Goal: Task Accomplishment & Management: Manage account settings

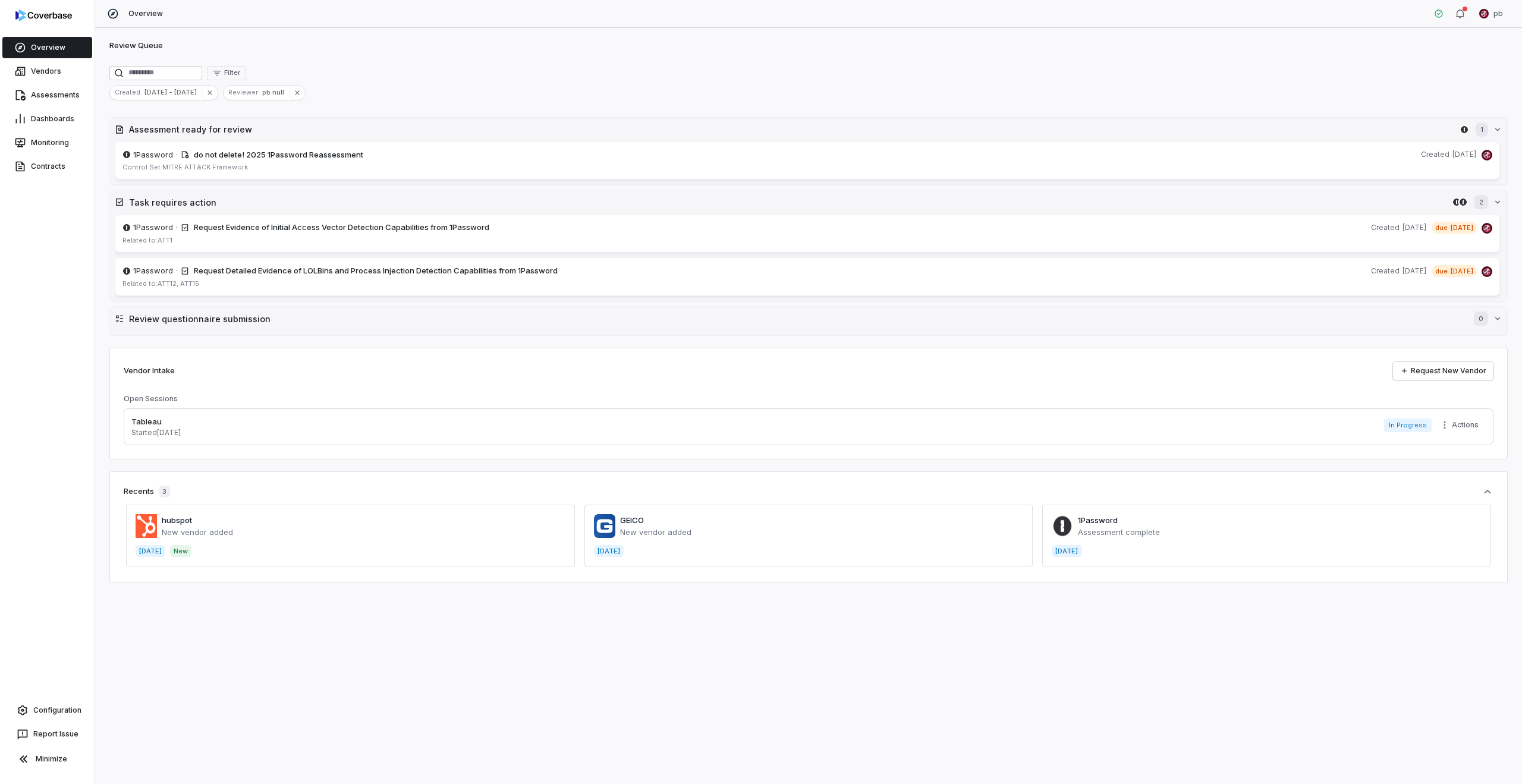
click at [581, 94] on div "Created : [DATE] - [DATE] Reviewer : pb null" at bounding box center [808, 92] width 1398 height 15
click at [272, 45] on div "Review Queue" at bounding box center [808, 46] width 1398 height 14
click at [261, 324] on h2 "Review questionnaire submission" at bounding box center [795, 318] width 1333 height 12
click at [292, 209] on button "Task requires action 2" at bounding box center [808, 202] width 1397 height 24
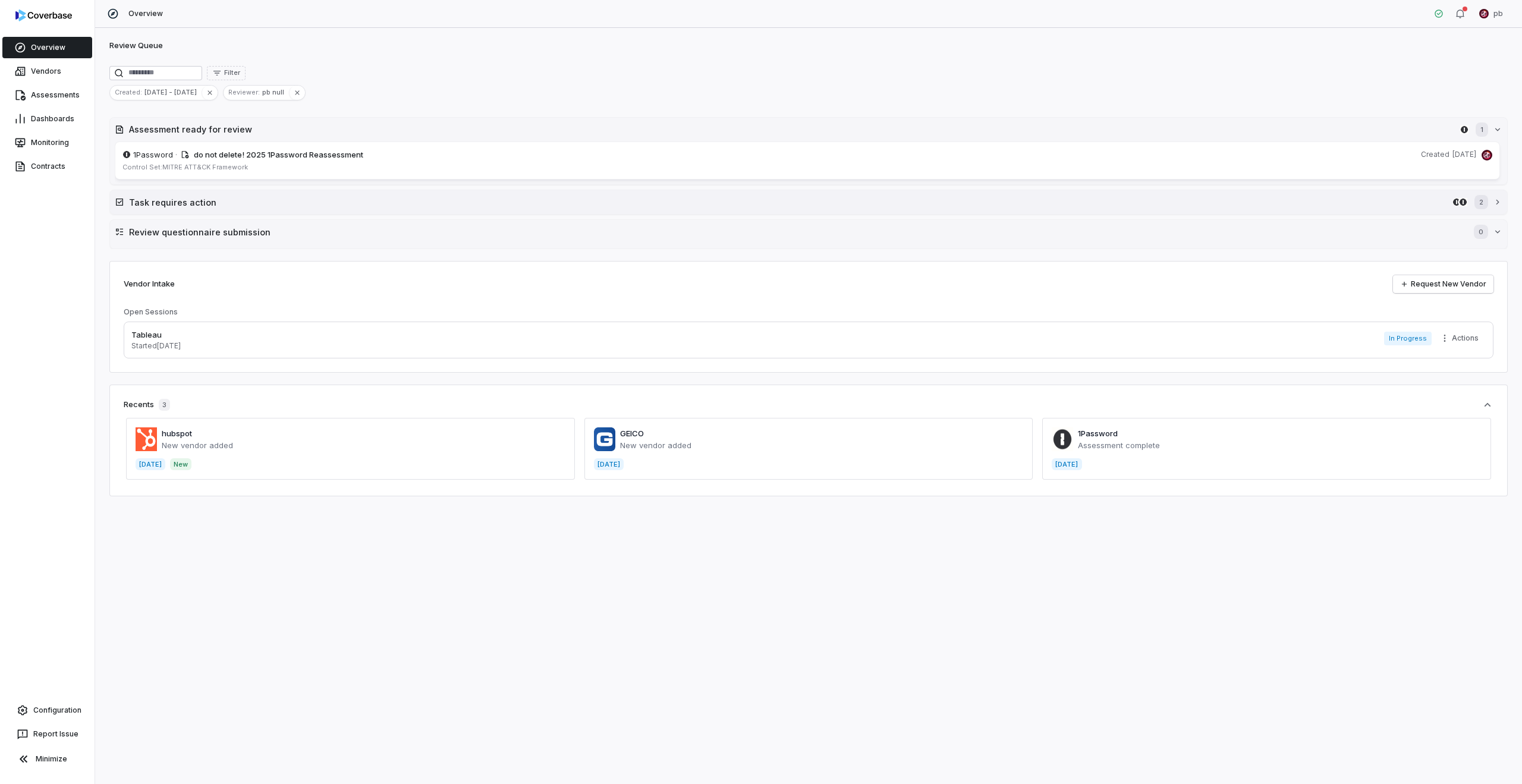
click at [292, 203] on h2 "Task requires action" at bounding box center [788, 202] width 1318 height 12
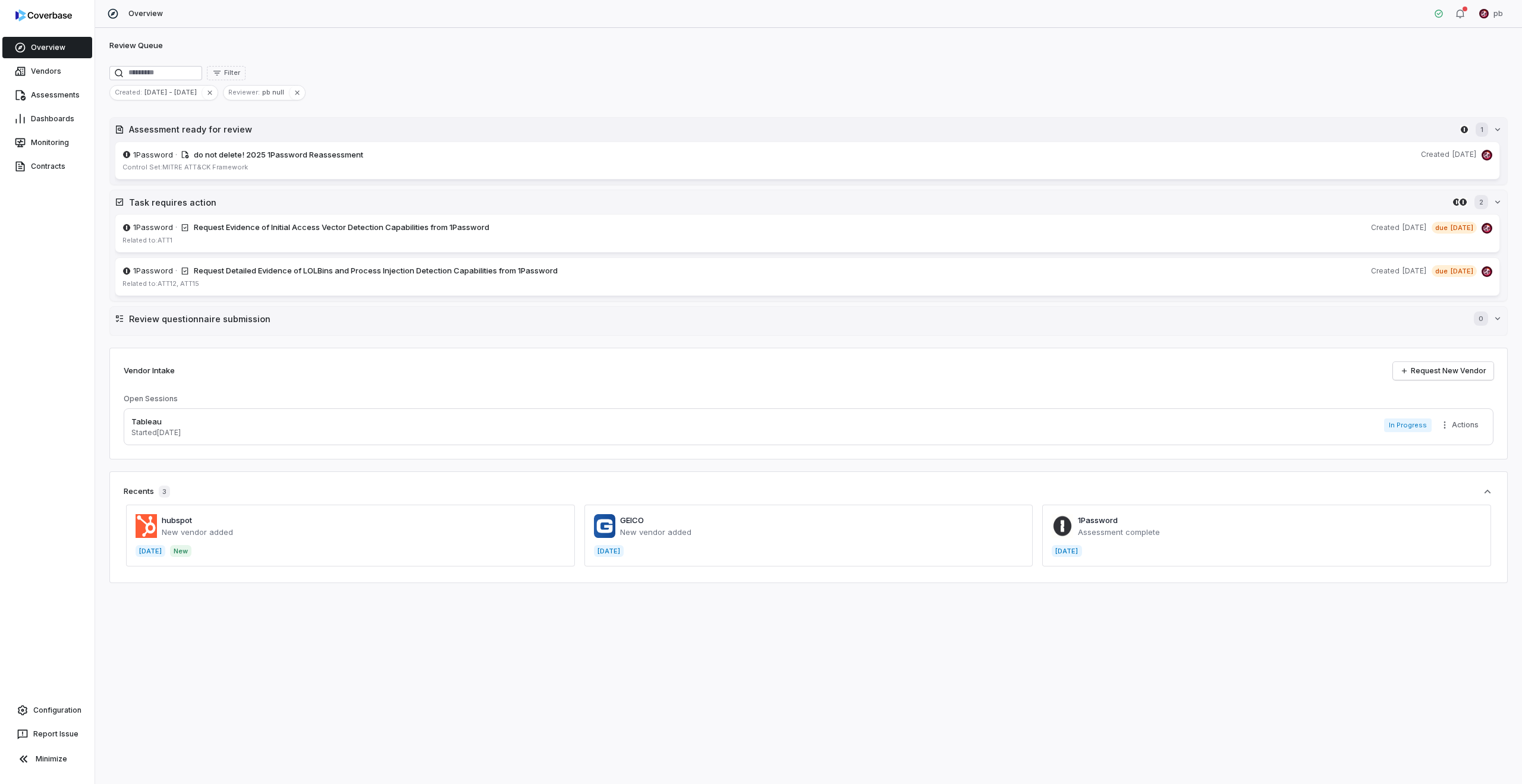
click at [291, 139] on button "Assessment ready for review 1" at bounding box center [808, 130] width 1397 height 24
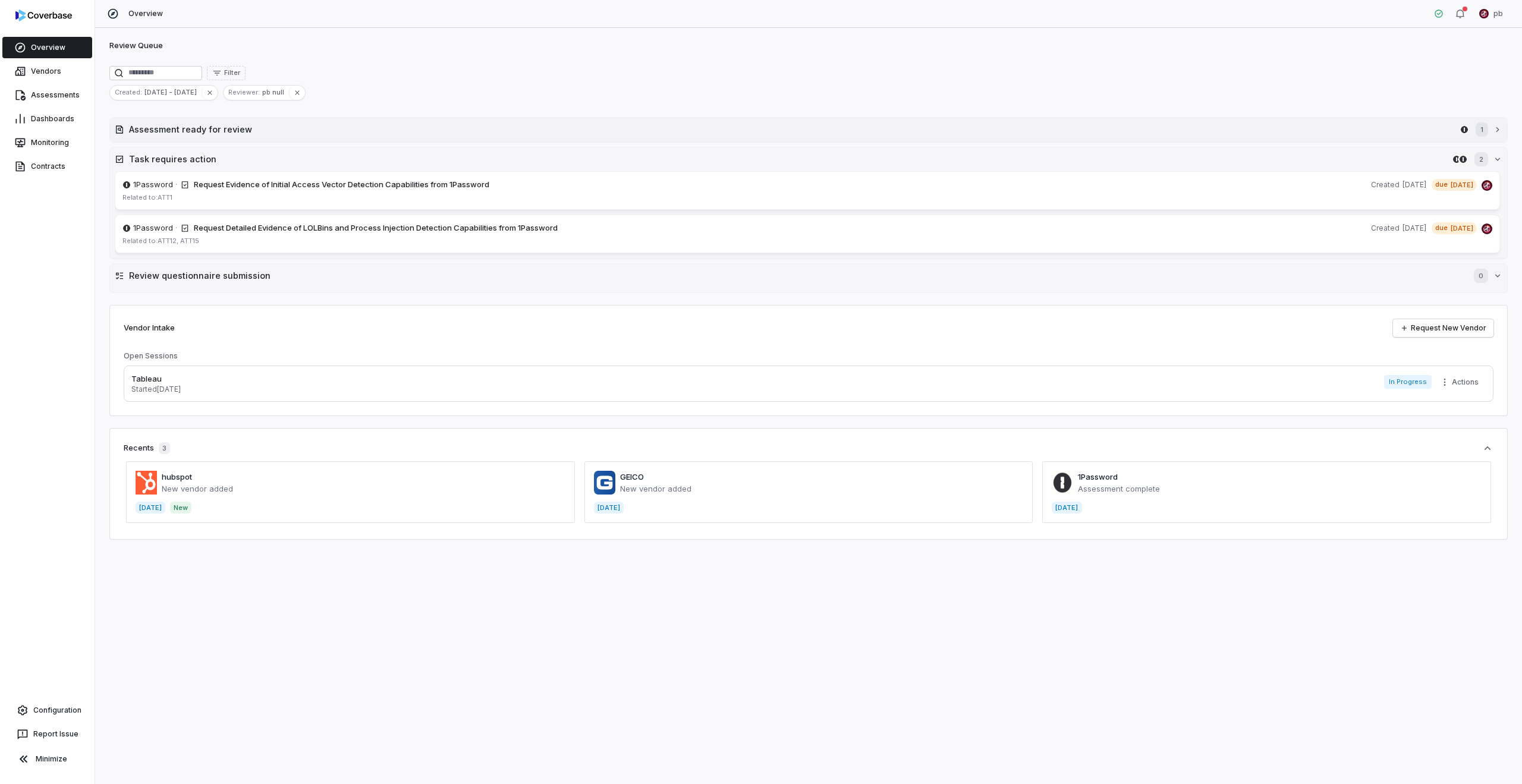
click at [290, 134] on h2 "Assessment ready for review" at bounding box center [792, 129] width 1326 height 12
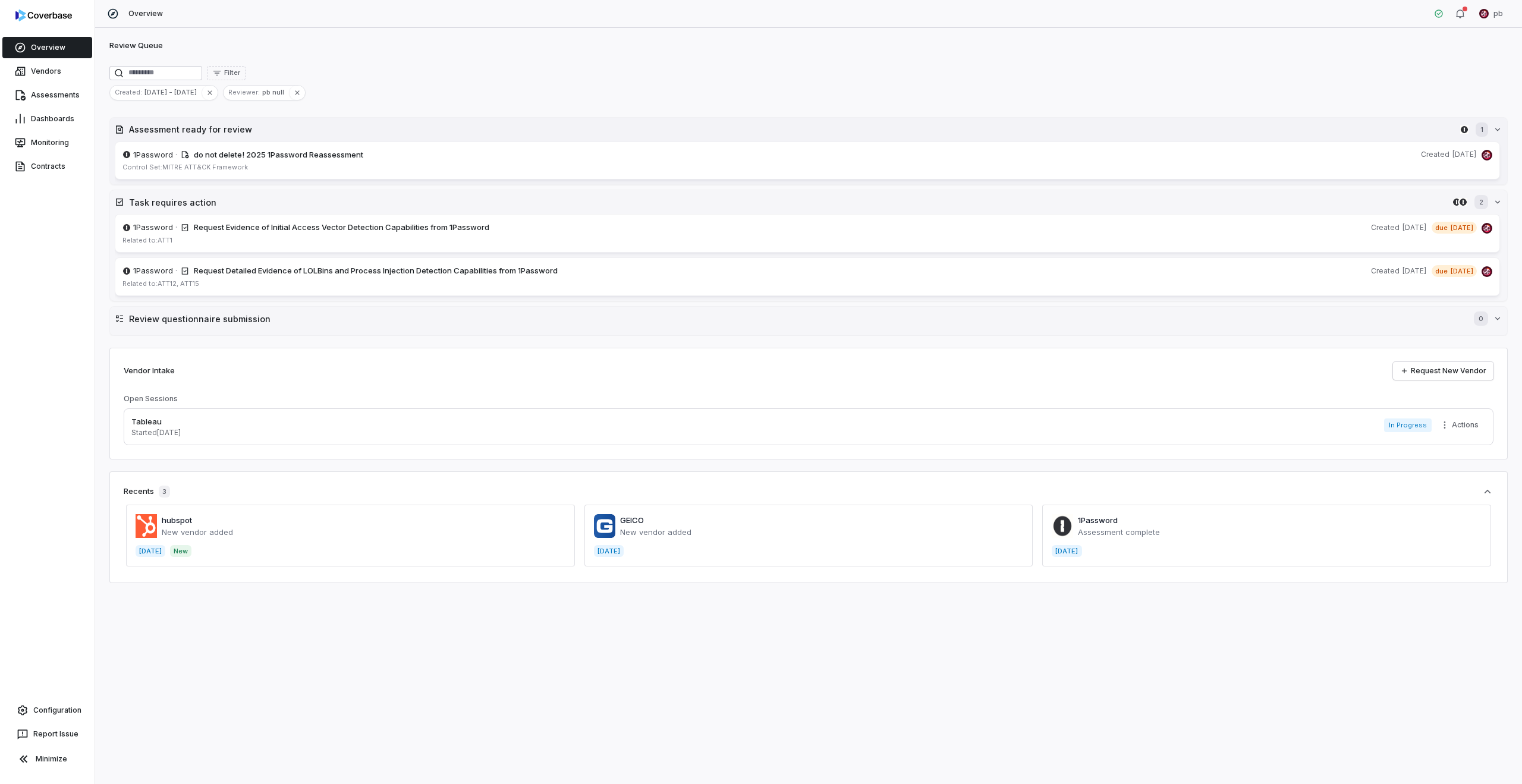
click at [290, 134] on h2 "Assessment ready for review" at bounding box center [792, 129] width 1326 height 12
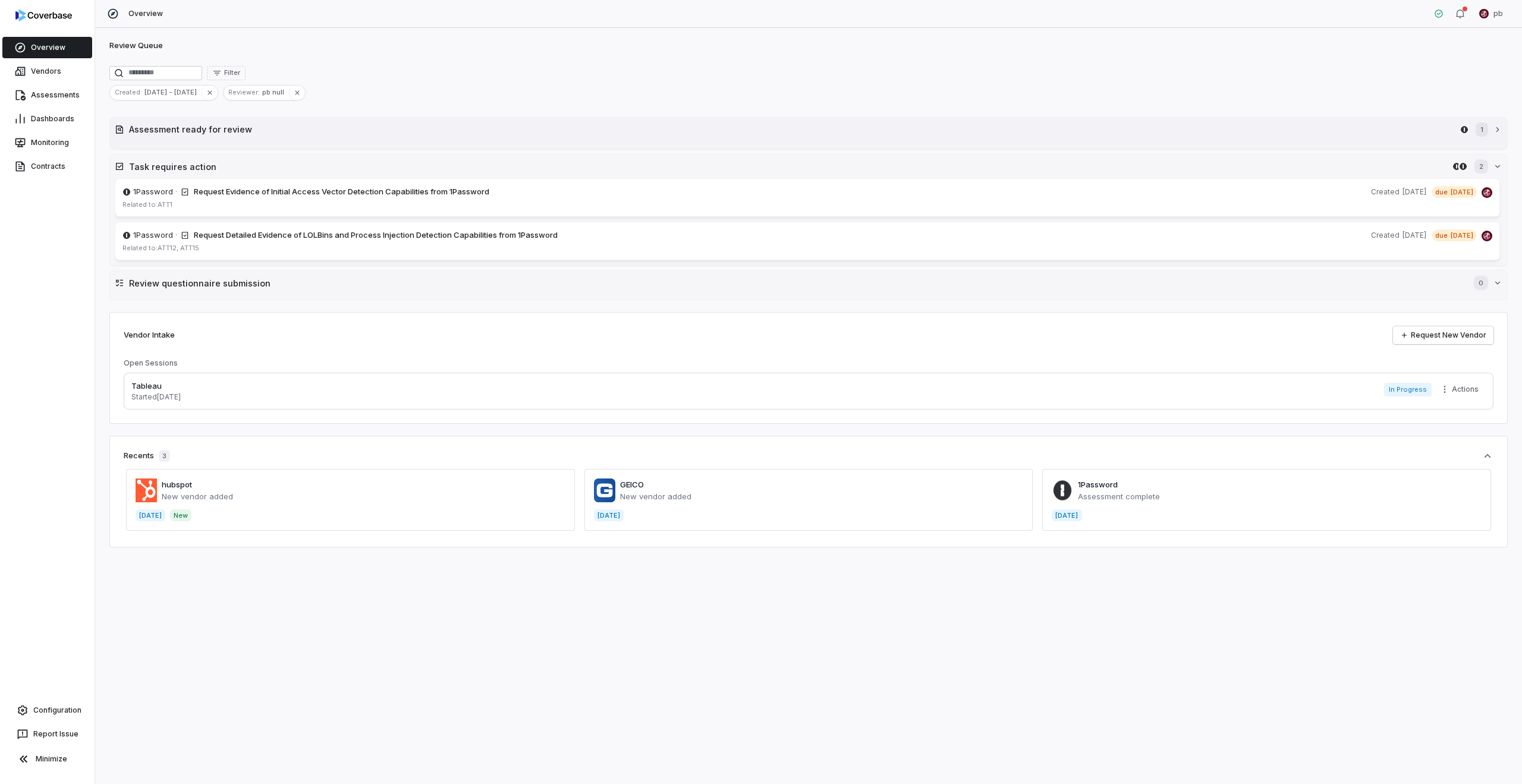
click at [290, 134] on h2 "Assessment ready for review" at bounding box center [792, 129] width 1326 height 12
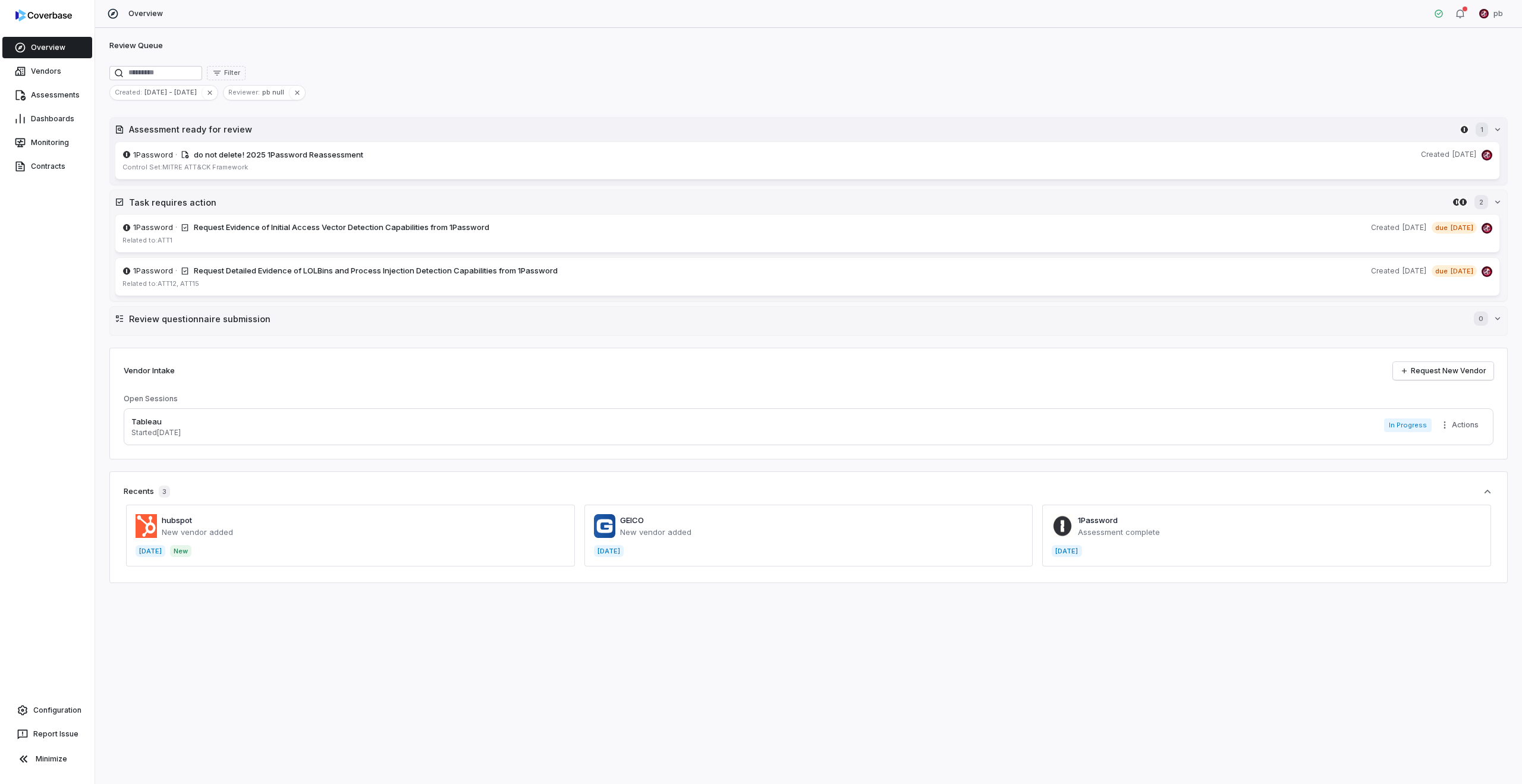
click at [290, 134] on h2 "Assessment ready for review" at bounding box center [792, 129] width 1326 height 12
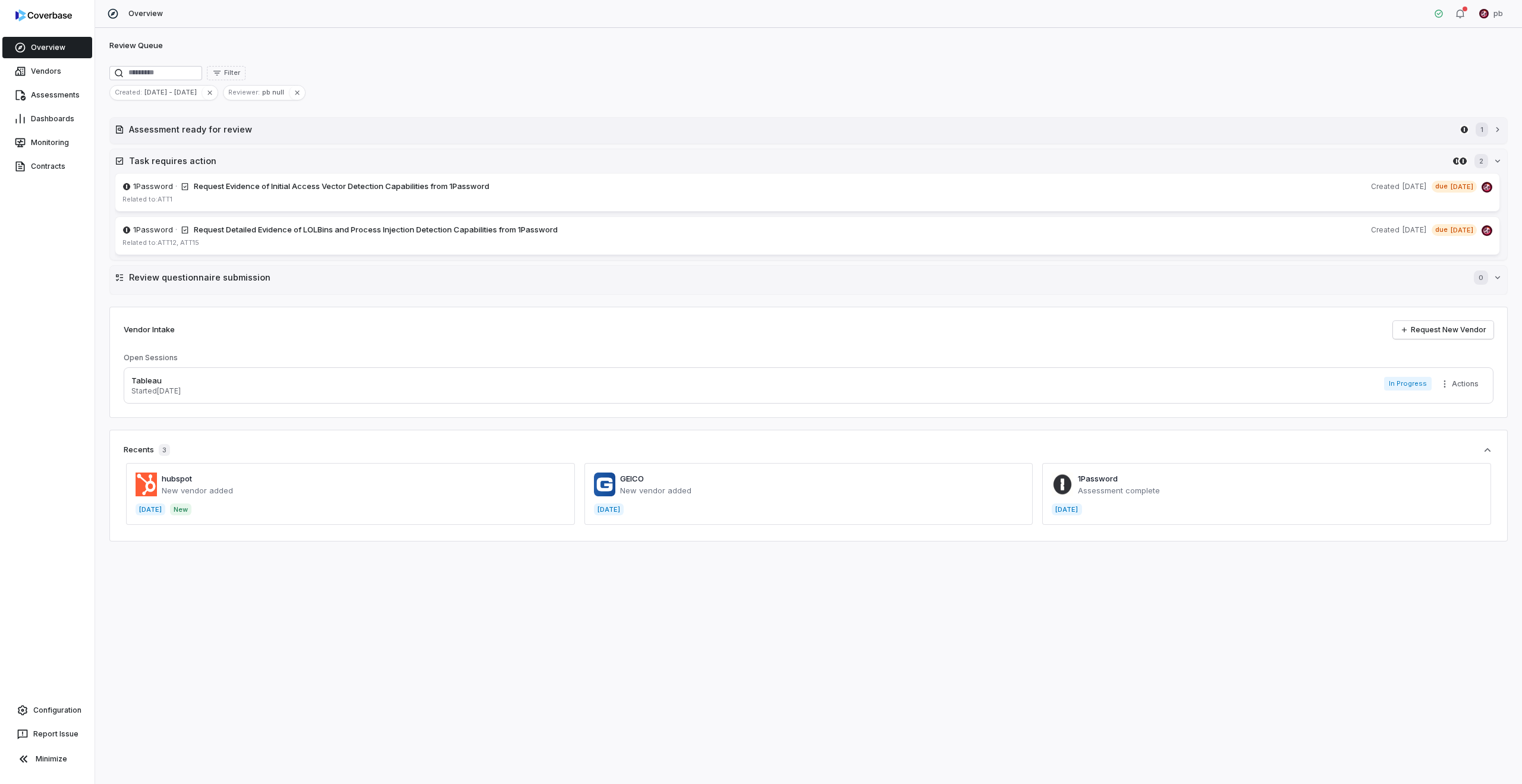
click at [290, 134] on h2 "Assessment ready for review" at bounding box center [792, 129] width 1326 height 12
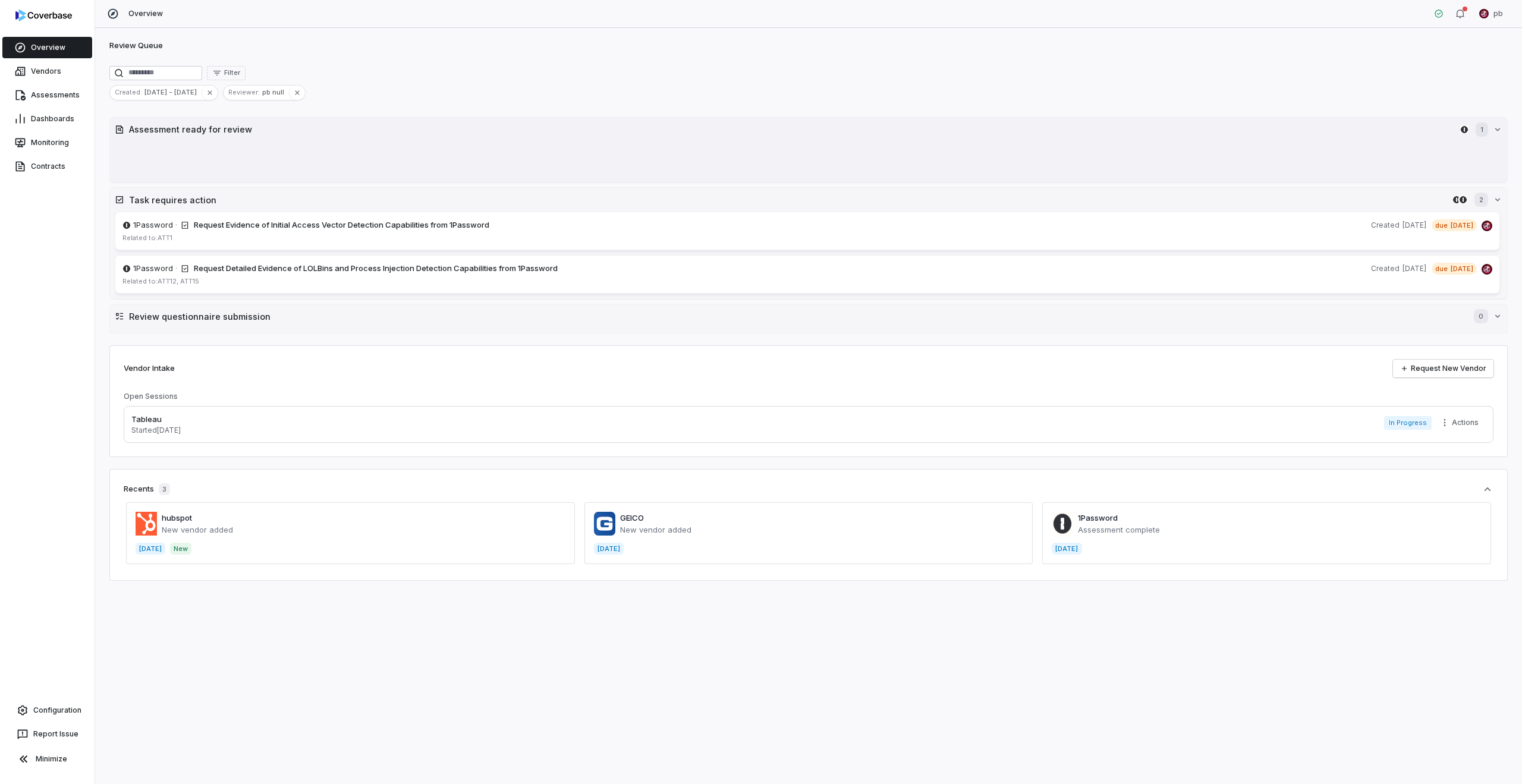
click at [290, 134] on h2 "Assessment ready for review" at bounding box center [792, 129] width 1326 height 12
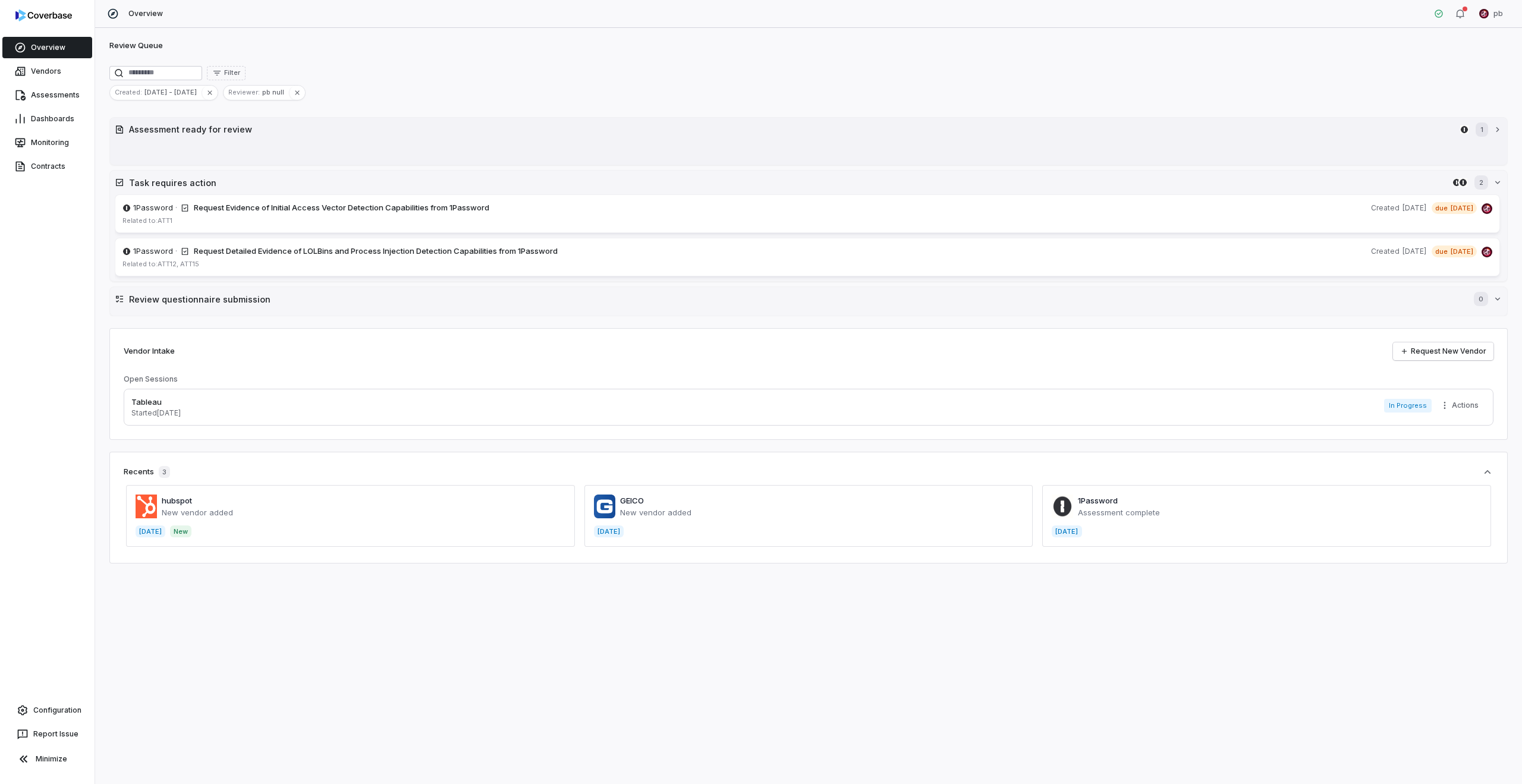
click at [290, 134] on h2 "Assessment ready for review" at bounding box center [792, 129] width 1326 height 12
